Goal: Information Seeking & Learning: Stay updated

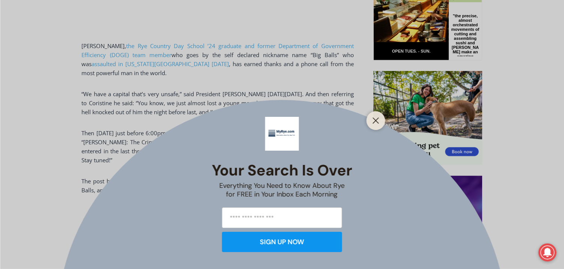
scroll to position [427, 0]
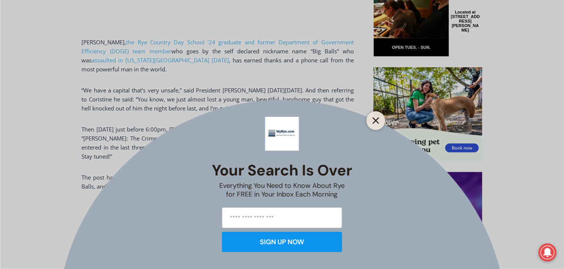
click at [378, 119] on icon "Close" at bounding box center [376, 120] width 7 height 7
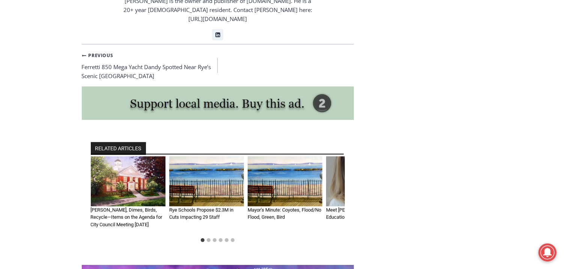
scroll to position [2285, 0]
